Goal: Task Accomplishment & Management: Use online tool/utility

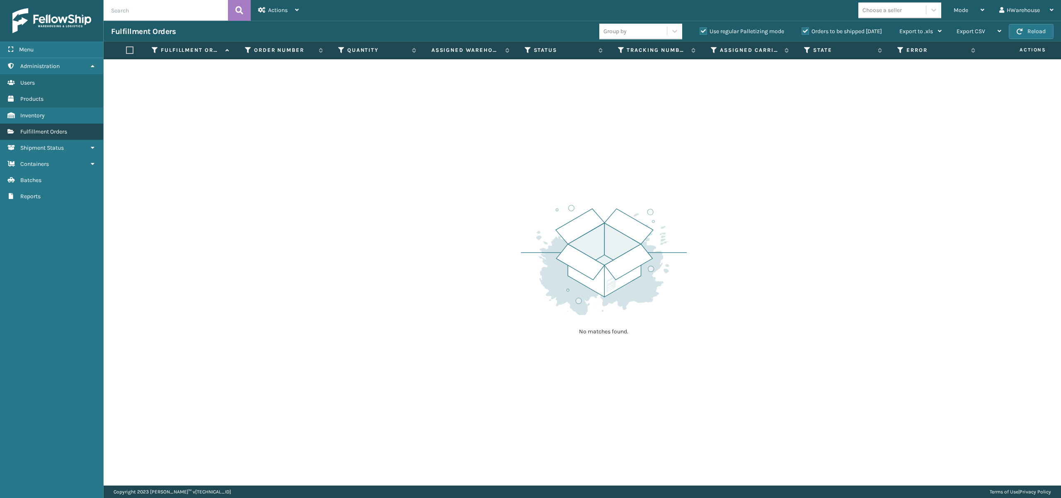
click at [65, 130] on span "Fulfillment Orders" at bounding box center [43, 131] width 47 height 7
click at [282, 10] on span "Actions" at bounding box center [277, 10] width 19 height 7
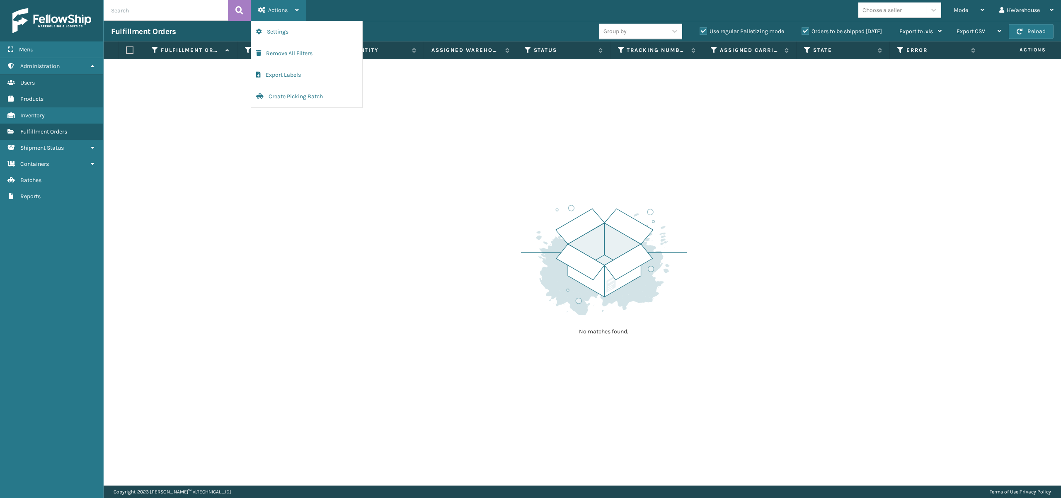
click at [282, 12] on span "Actions" at bounding box center [277, 10] width 19 height 7
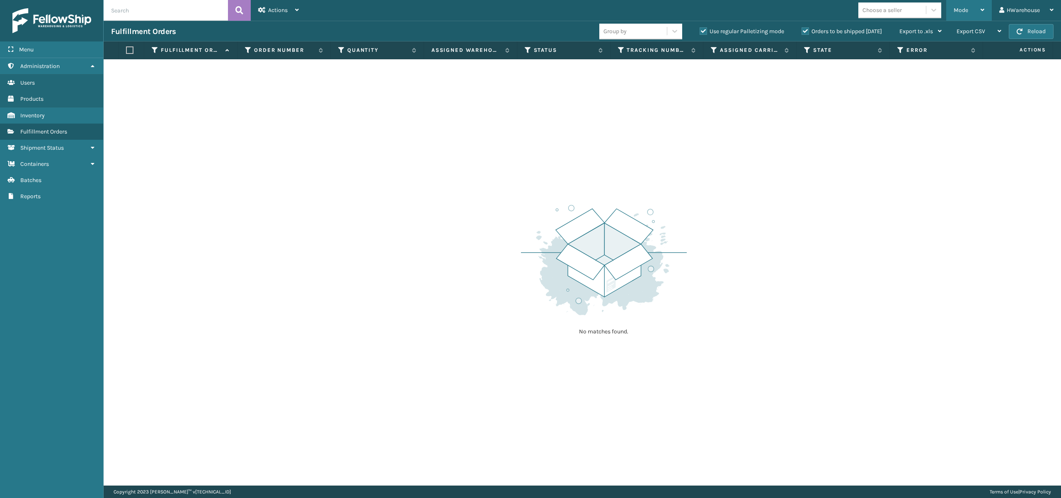
click at [972, 9] on div "Mode" at bounding box center [969, 10] width 31 height 21
click at [937, 57] on li "Picking Mode" at bounding box center [935, 55] width 111 height 22
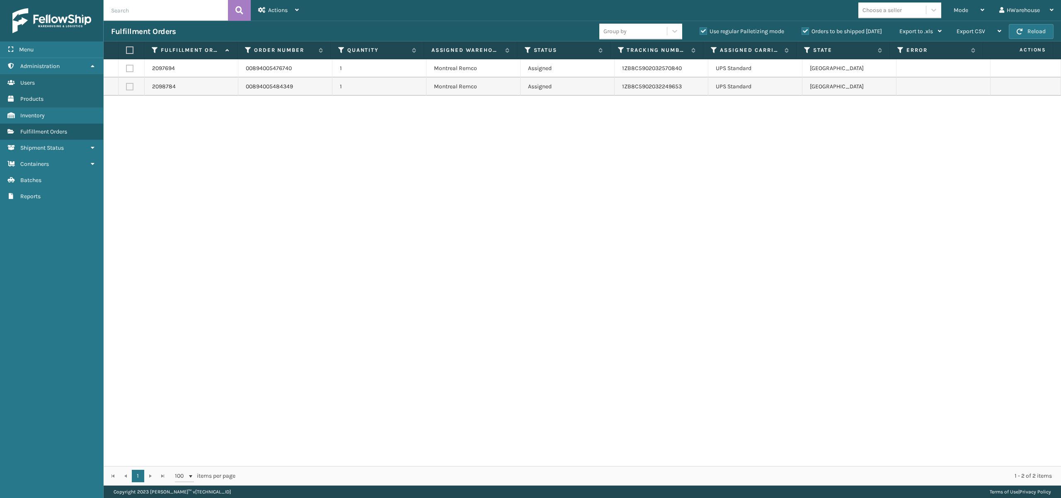
click at [131, 53] on label at bounding box center [129, 49] width 7 height 7
click at [126, 53] on input "checkbox" at bounding box center [126, 50] width 0 height 5
checkbox input "true"
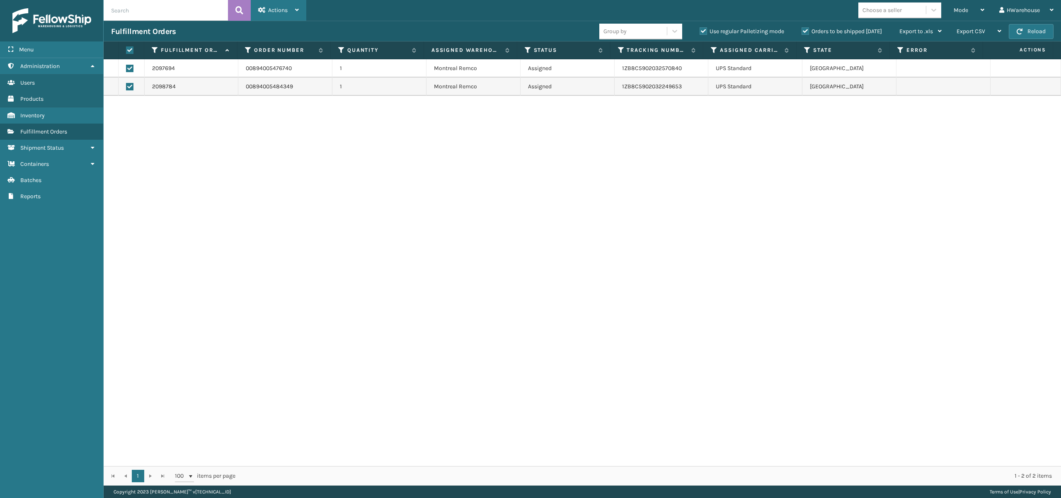
click at [296, 4] on div "Actions" at bounding box center [278, 10] width 41 height 21
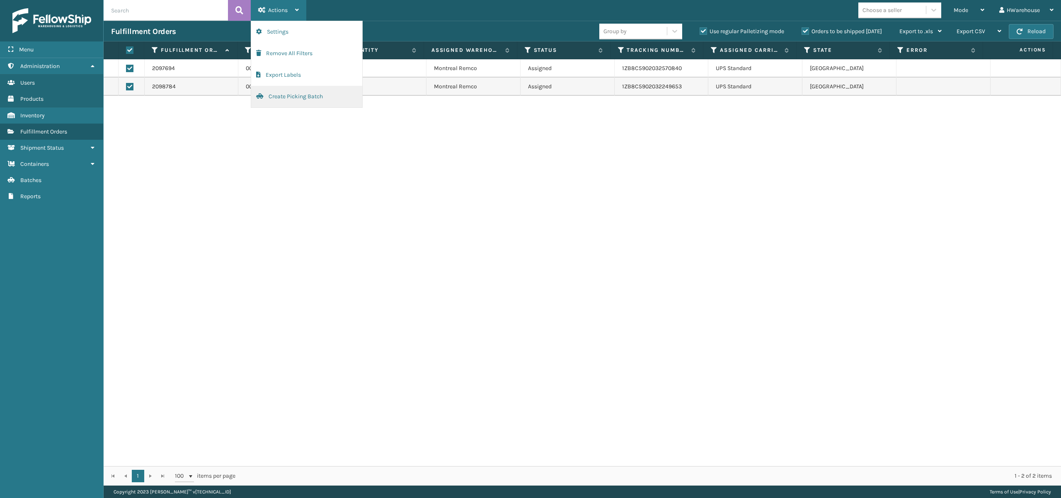
click at [321, 102] on button "Create Picking Batch" at bounding box center [306, 97] width 111 height 22
